Goal: Task Accomplishment & Management: Manage account settings

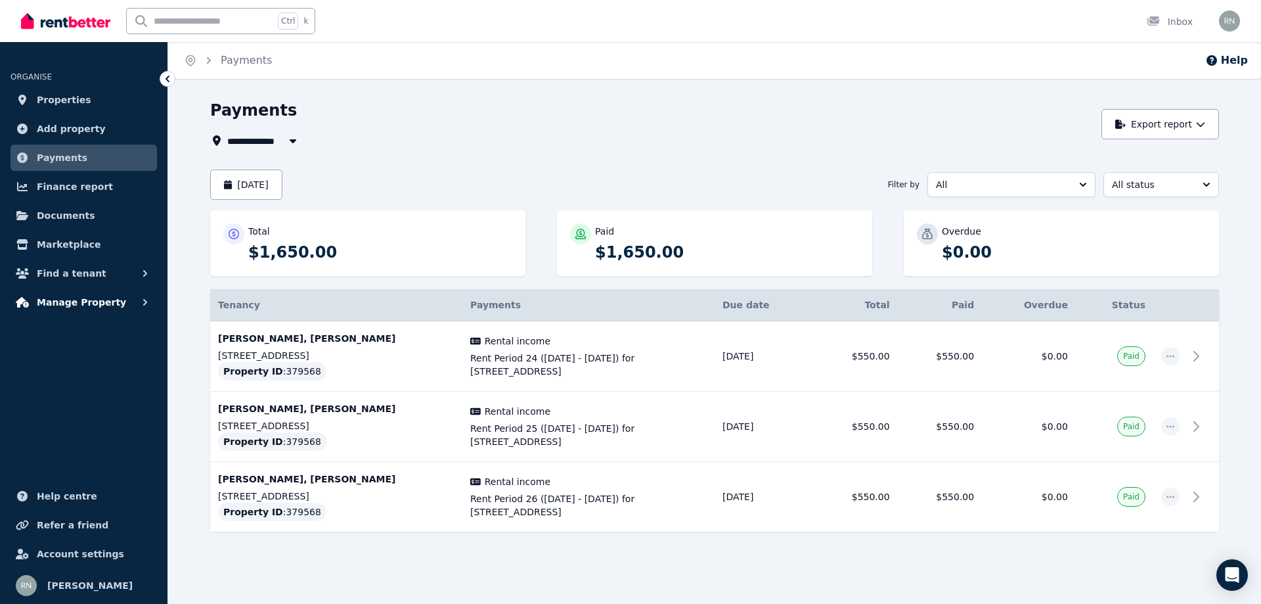
click at [81, 300] on span "Manage Property" at bounding box center [81, 302] width 89 height 16
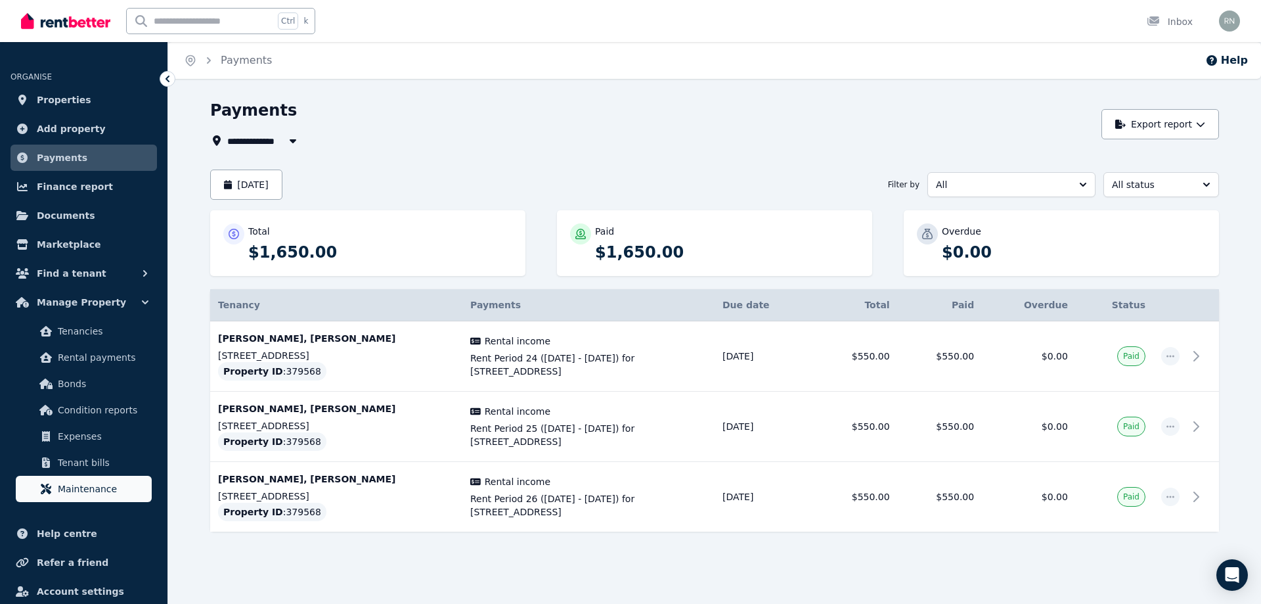
click at [92, 493] on span "Maintenance" at bounding box center [102, 489] width 89 height 16
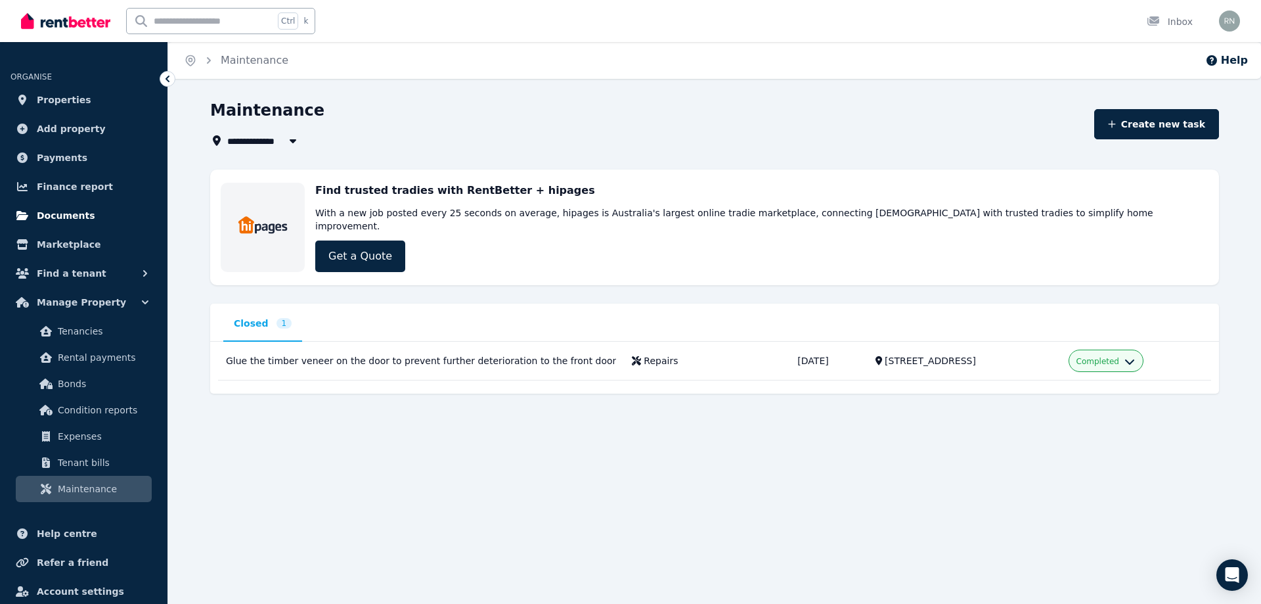
click at [64, 213] on span "Documents" at bounding box center [66, 216] width 58 height 16
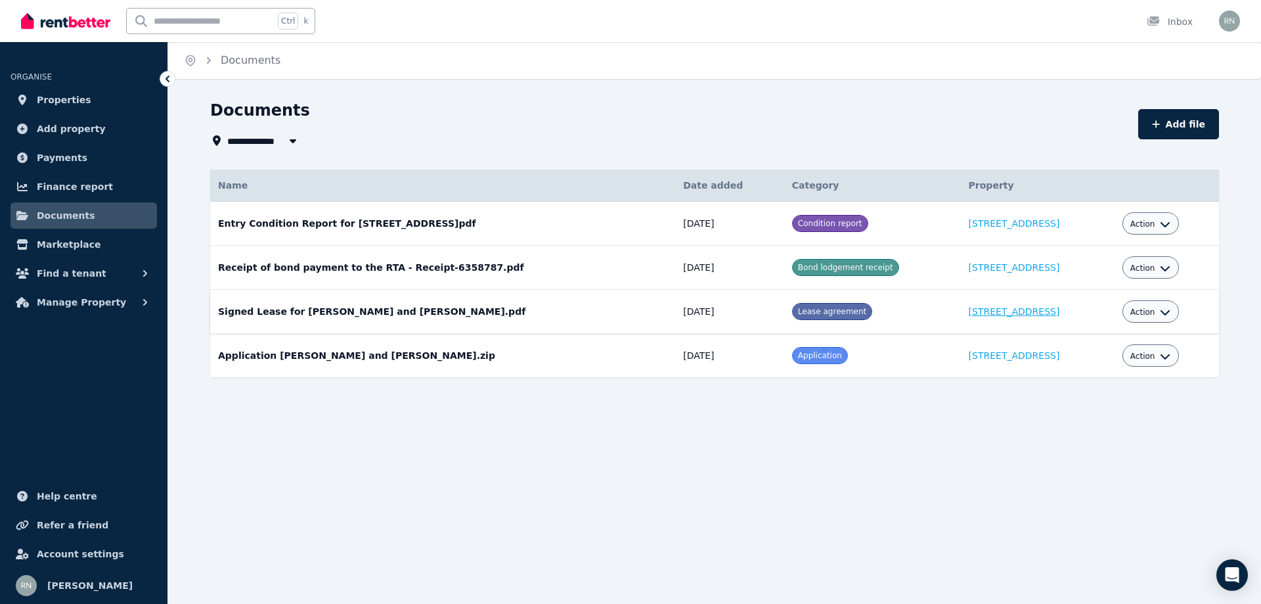
click at [984, 311] on link "[STREET_ADDRESS]" at bounding box center [1014, 311] width 91 height 11
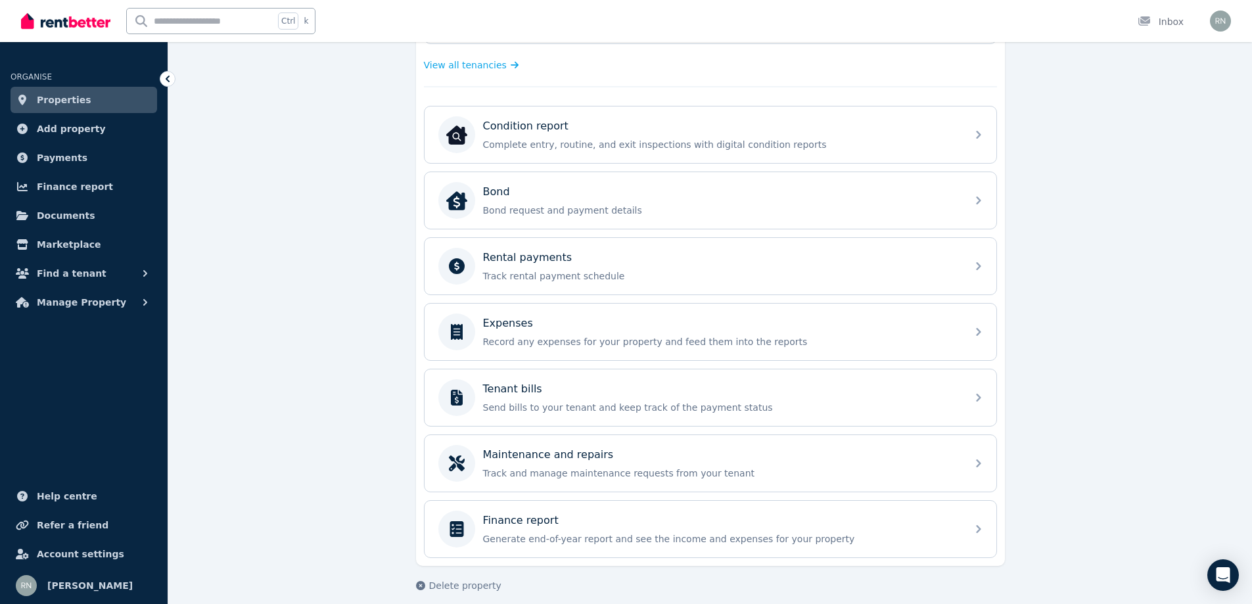
scroll to position [387, 0]
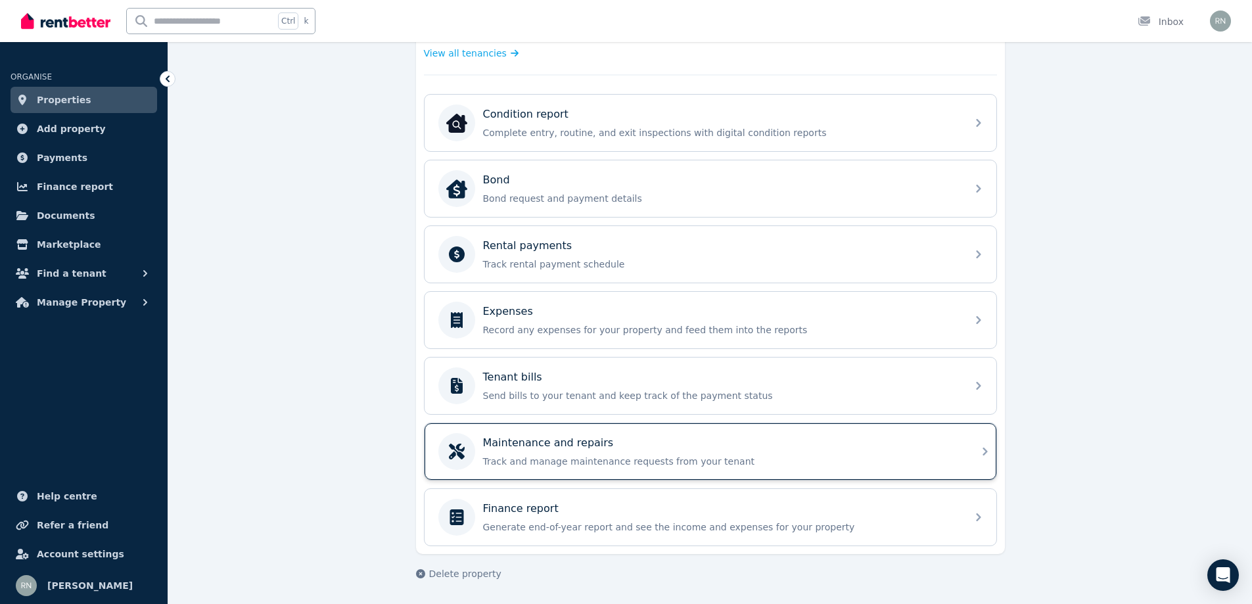
click at [597, 449] on p "Maintenance and repairs" at bounding box center [548, 443] width 131 height 16
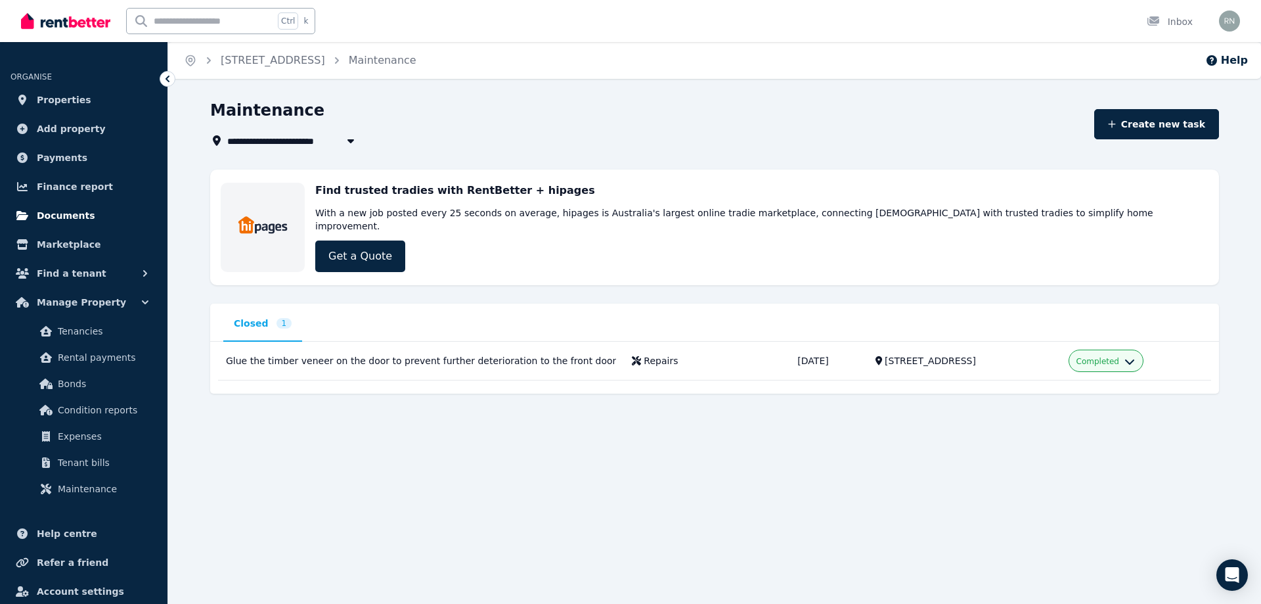
click at [75, 217] on span "Documents" at bounding box center [66, 216] width 58 height 16
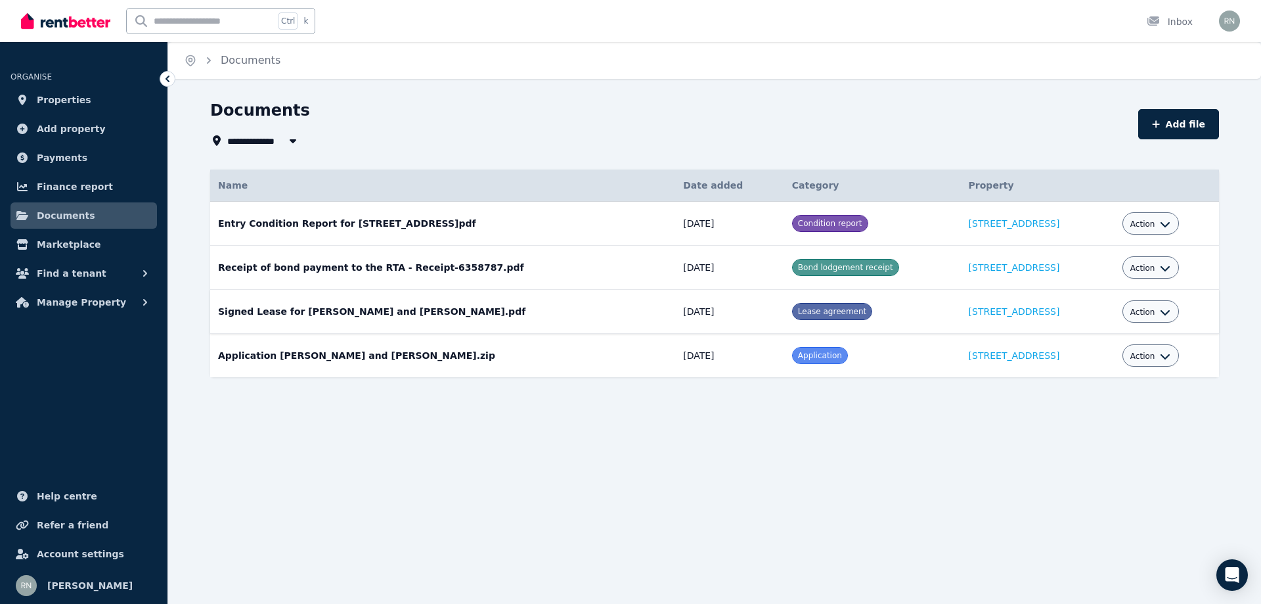
click at [1160, 315] on icon "button" at bounding box center [1165, 312] width 11 height 11
click at [1075, 367] on link "View" at bounding box center [1110, 365] width 126 height 24
